Goal: Task Accomplishment & Management: Complete application form

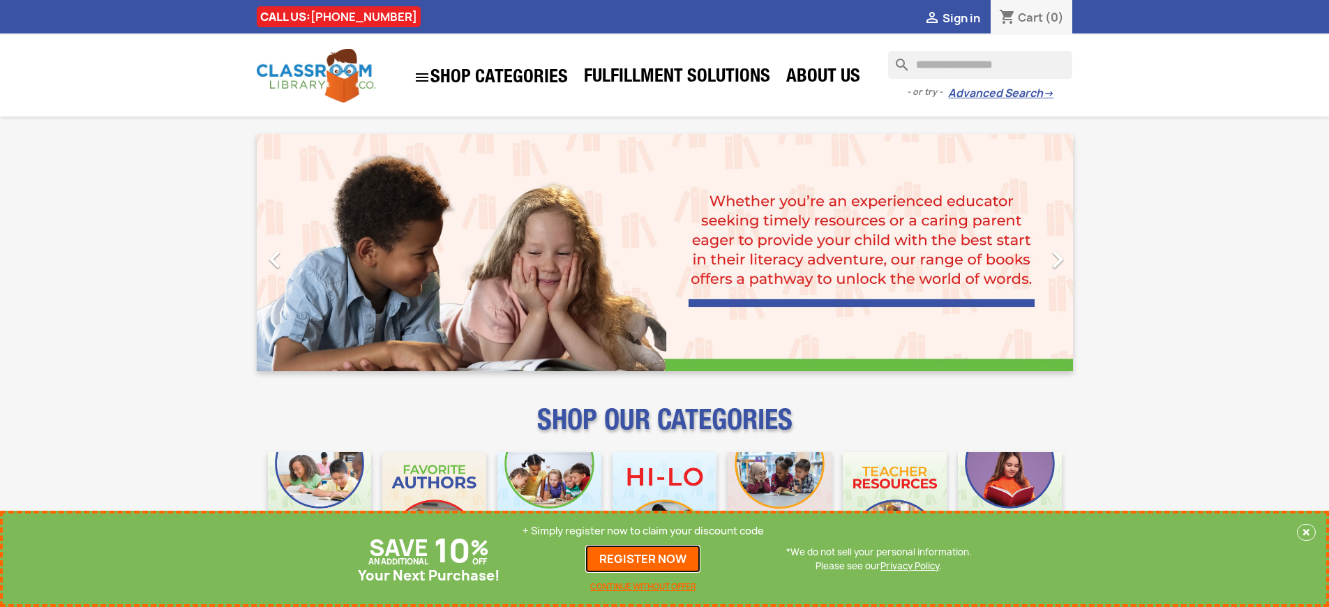
click at [643, 559] on link "REGISTER NOW" at bounding box center [642, 559] width 115 height 28
click at [643, 531] on p "+ Simply register now to claim your discount code" at bounding box center [642, 531] width 241 height 14
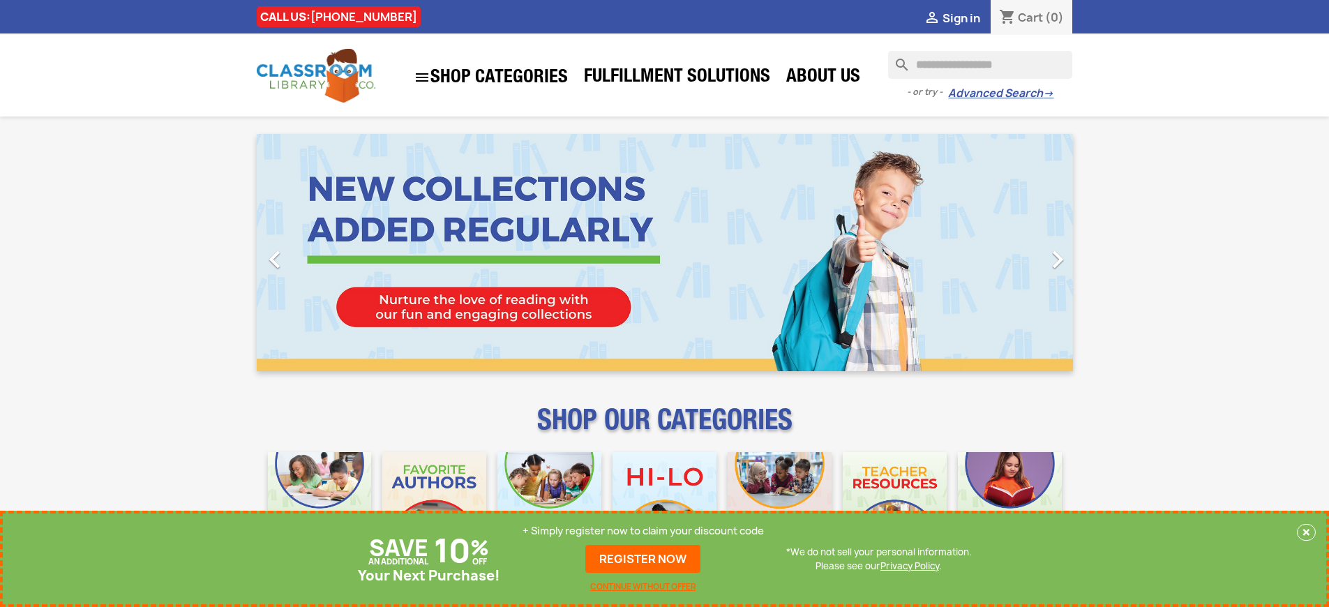
click at [643, 531] on p "+ Simply register now to claim your discount code" at bounding box center [642, 531] width 241 height 14
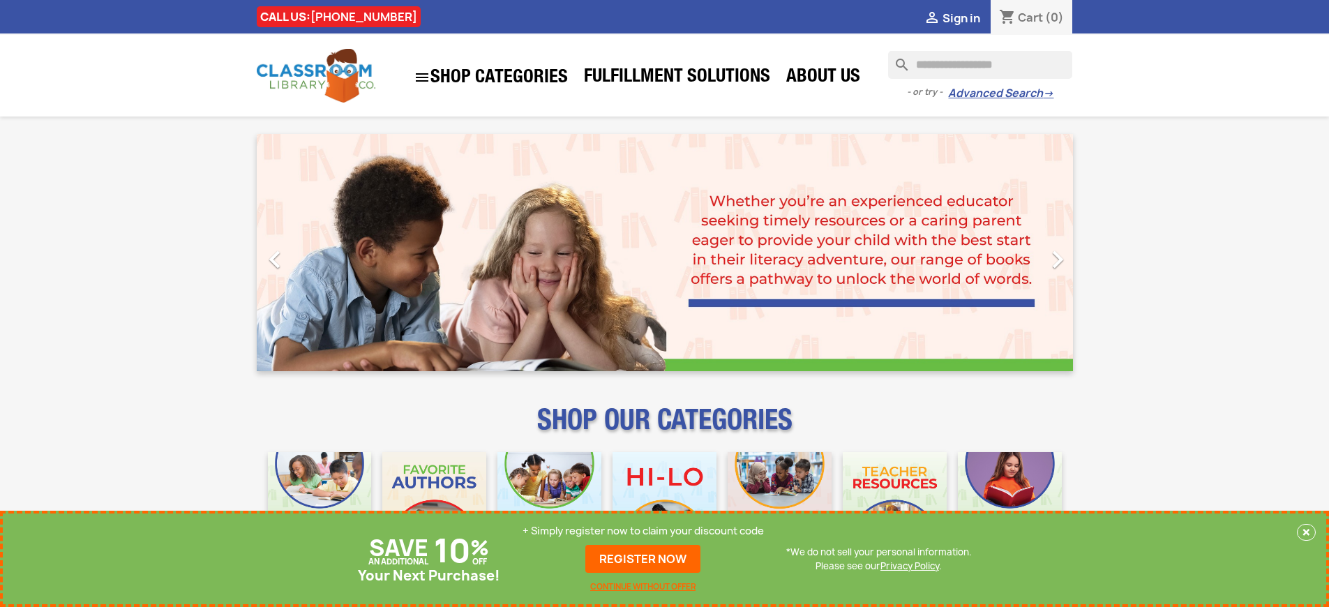
click at [643, 531] on p "+ Simply register now to claim your discount code" at bounding box center [642, 531] width 241 height 14
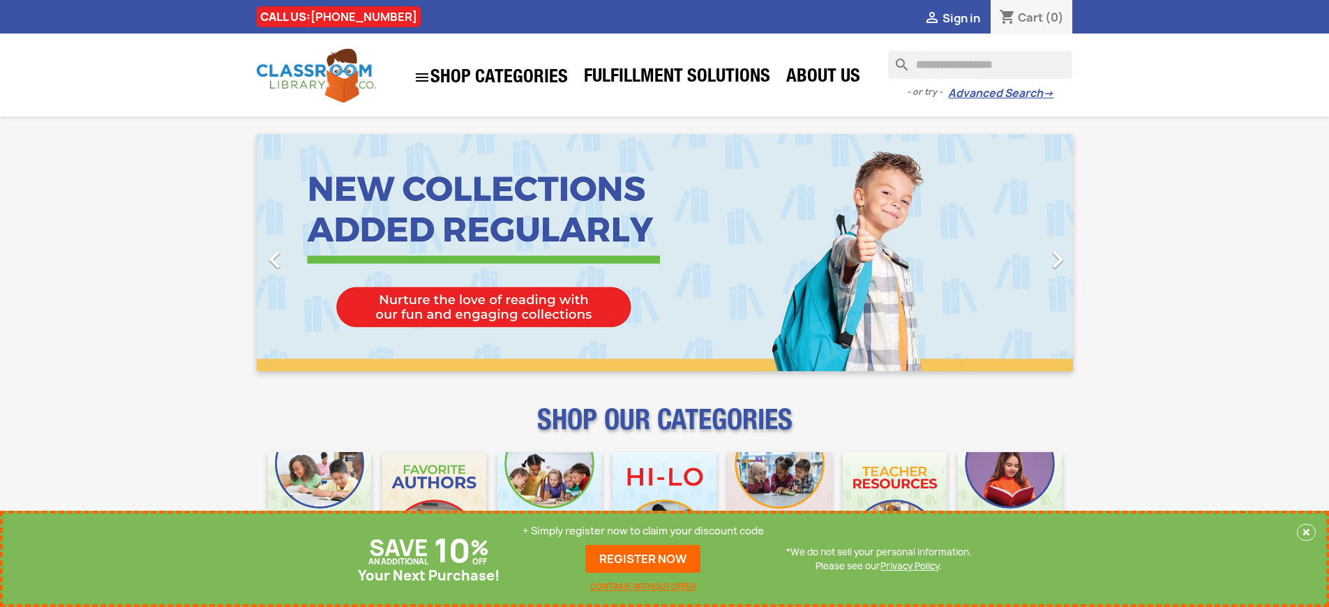
click at [643, 531] on p "+ Simply register now to claim your discount code" at bounding box center [642, 531] width 241 height 14
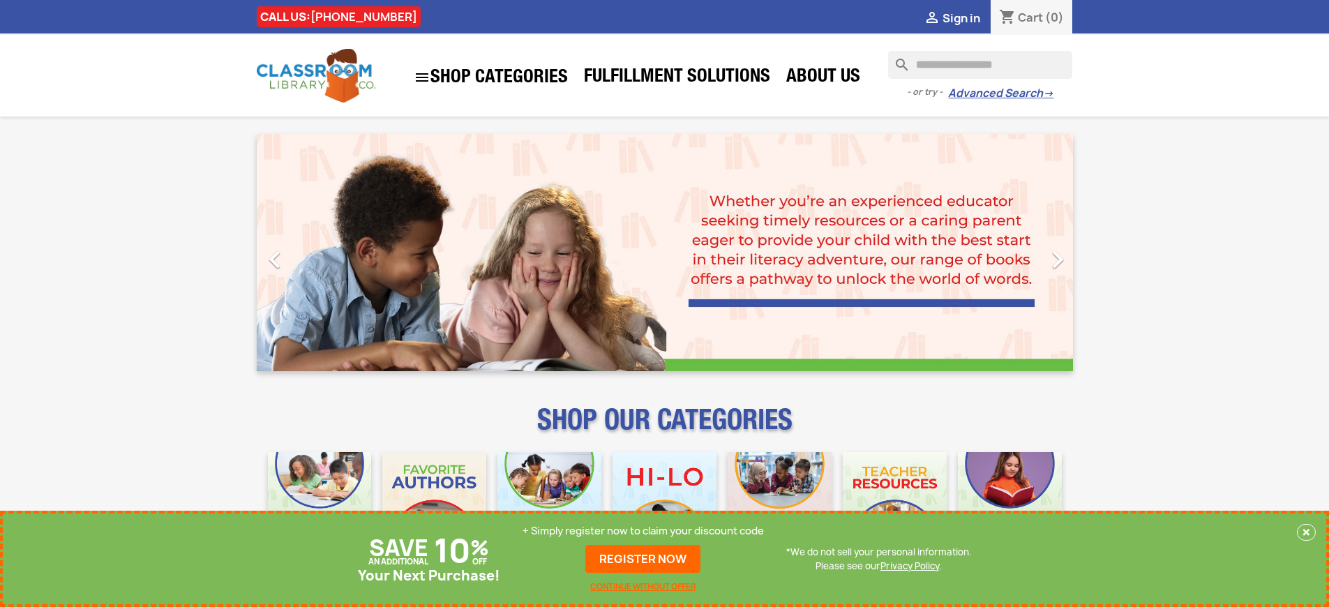
click at [643, 531] on p "+ Simply register now to claim your discount code" at bounding box center [642, 531] width 241 height 14
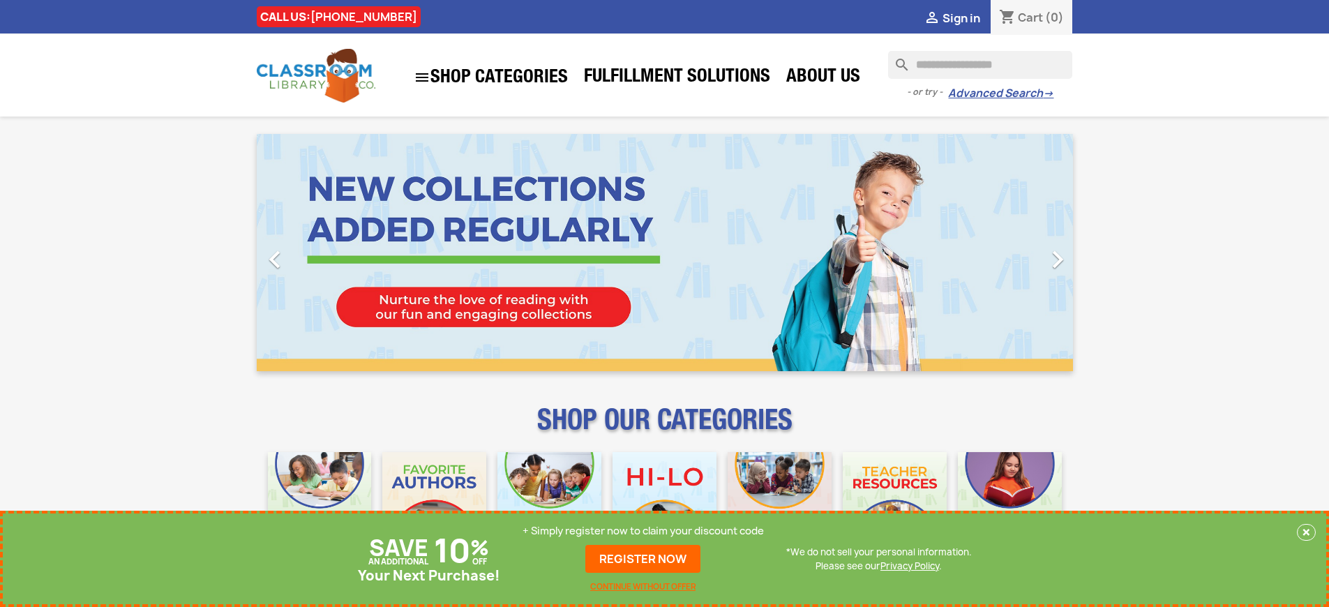
click at [643, 531] on p "+ Simply register now to claim your discount code" at bounding box center [642, 531] width 241 height 14
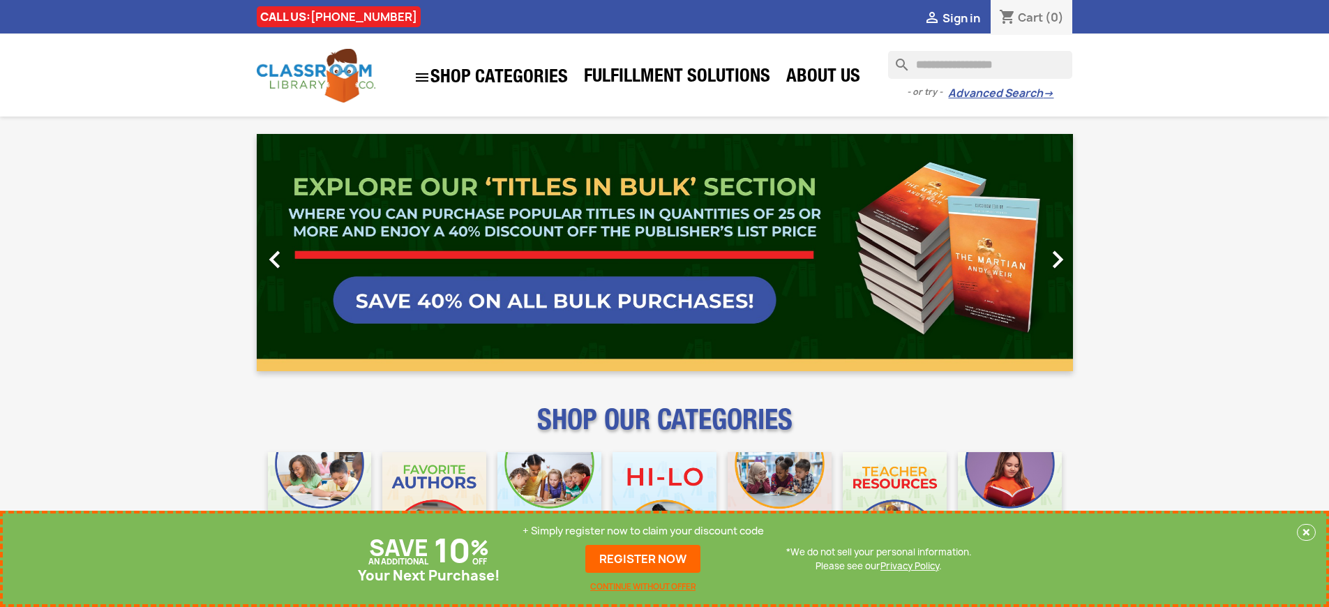
click at [643, 531] on p "+ Simply register now to claim your discount code" at bounding box center [642, 531] width 241 height 14
click at [643, 559] on link "REGISTER NOW" at bounding box center [642, 559] width 115 height 28
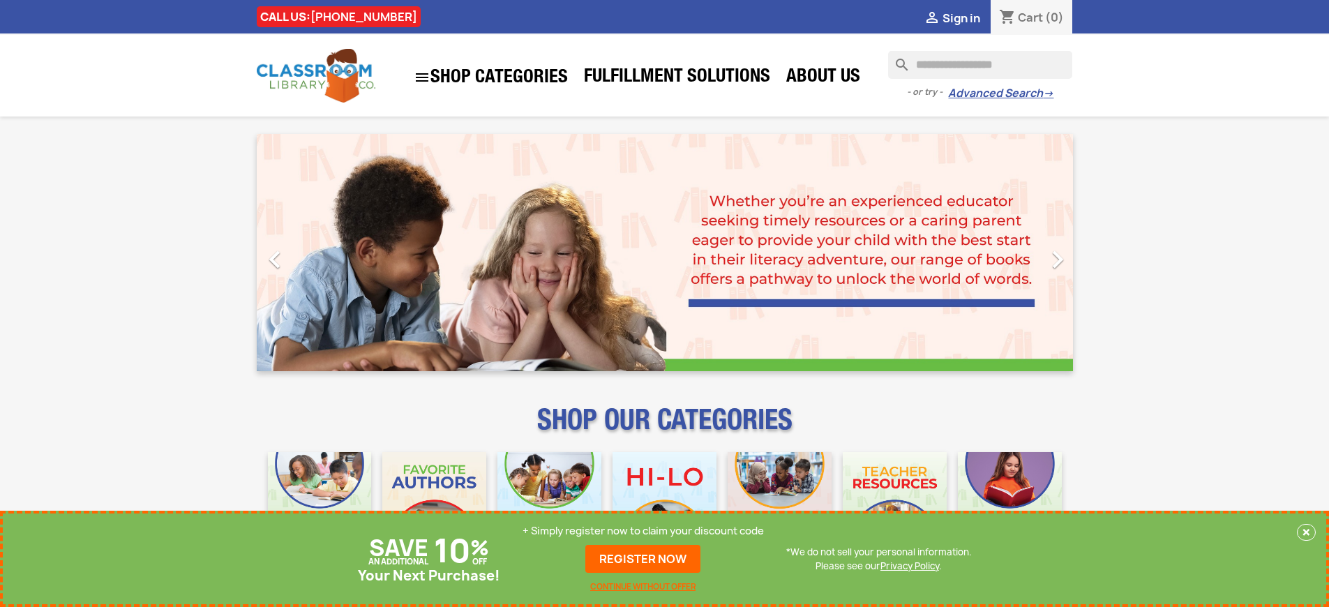
click at [643, 531] on p "+ Simply register now to claim your discount code" at bounding box center [642, 531] width 241 height 14
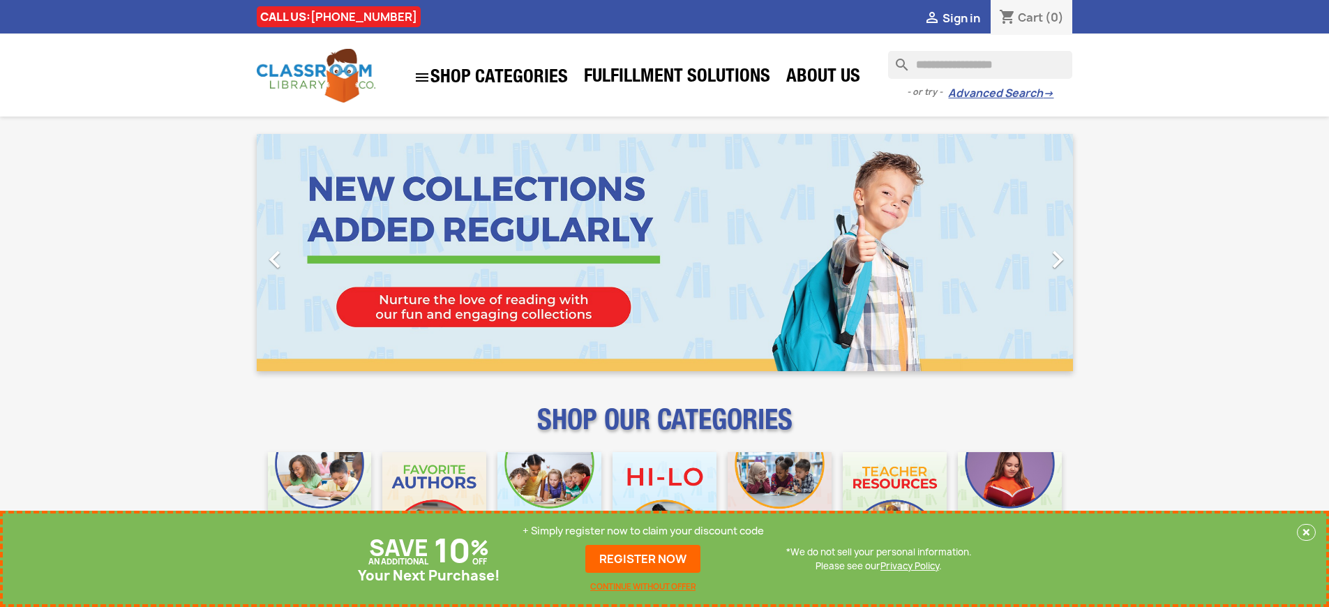
click at [643, 531] on p "+ Simply register now to claim your discount code" at bounding box center [642, 531] width 241 height 14
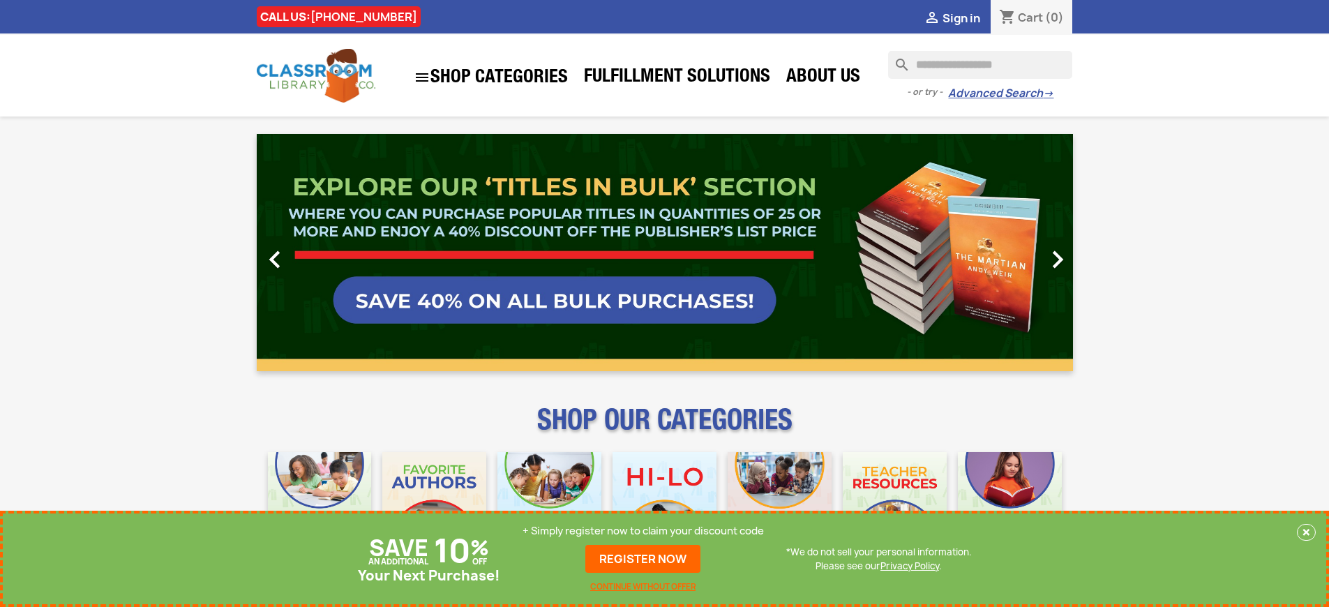
click at [643, 531] on p "+ Simply register now to claim your discount code" at bounding box center [642, 531] width 241 height 14
click at [643, 559] on link "REGISTER NOW" at bounding box center [642, 559] width 115 height 28
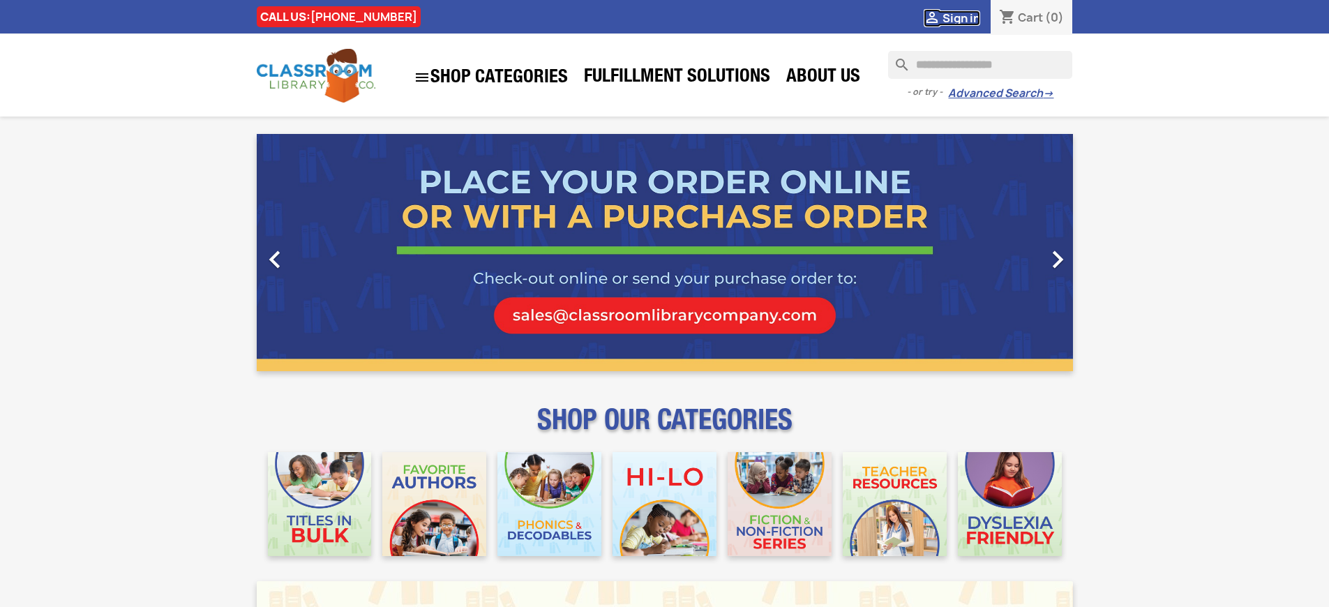
click at [961, 17] on span "Sign in" at bounding box center [961, 17] width 38 height 15
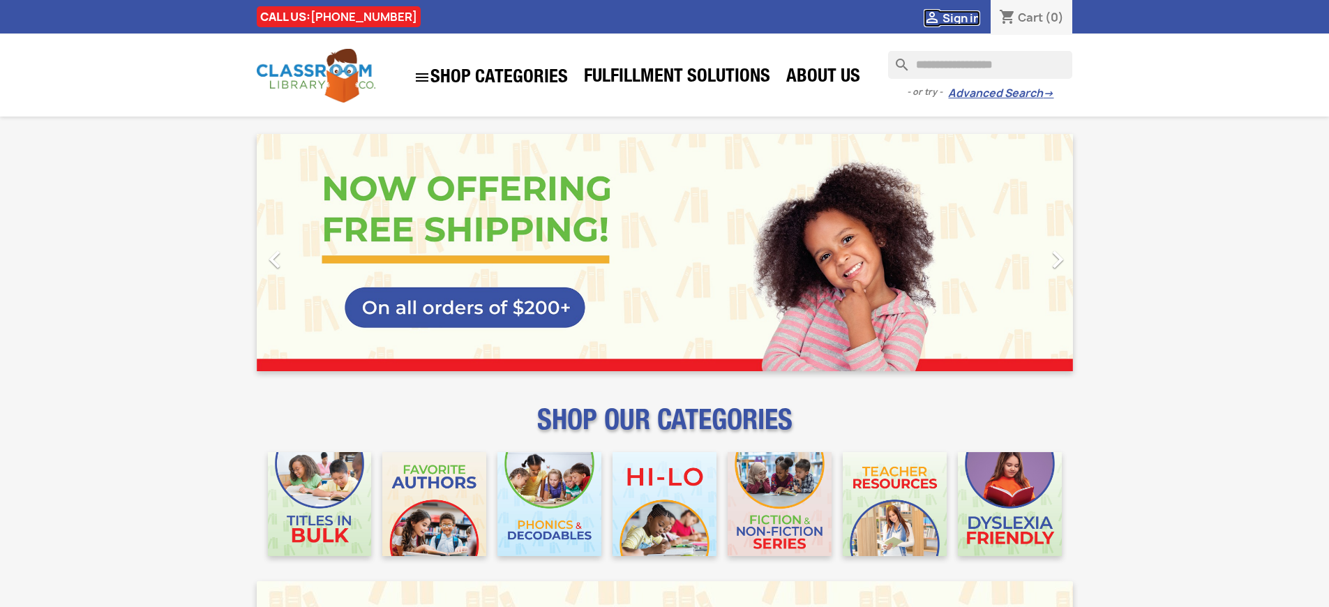
click at [961, 17] on span "Sign in" at bounding box center [961, 17] width 38 height 15
